Goal: Use online tool/utility: Utilize a website feature to perform a specific function

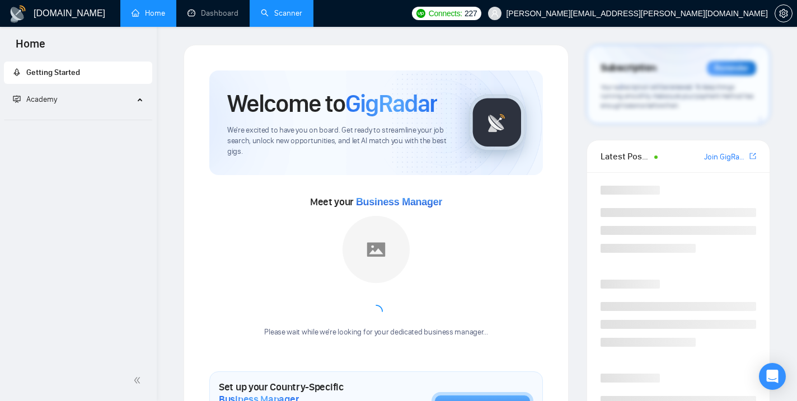
click at [267, 16] on link "Scanner" at bounding box center [281, 13] width 41 height 10
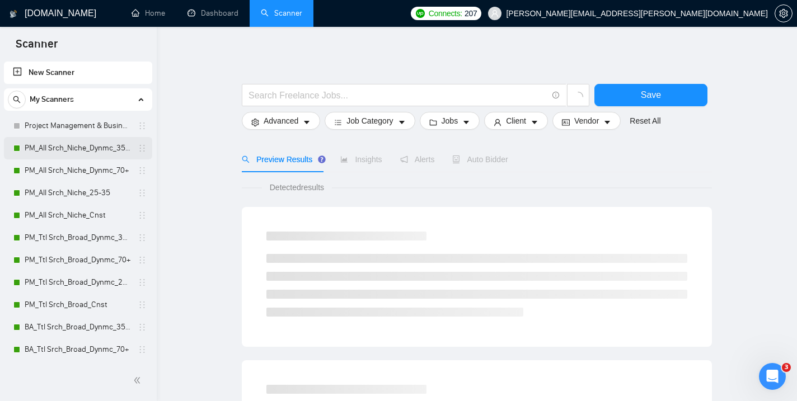
click at [64, 148] on link "PM_All Srch_Niche_Dynmc_35-70" at bounding box center [78, 148] width 106 height 22
